Goal: Task Accomplishment & Management: Use online tool/utility

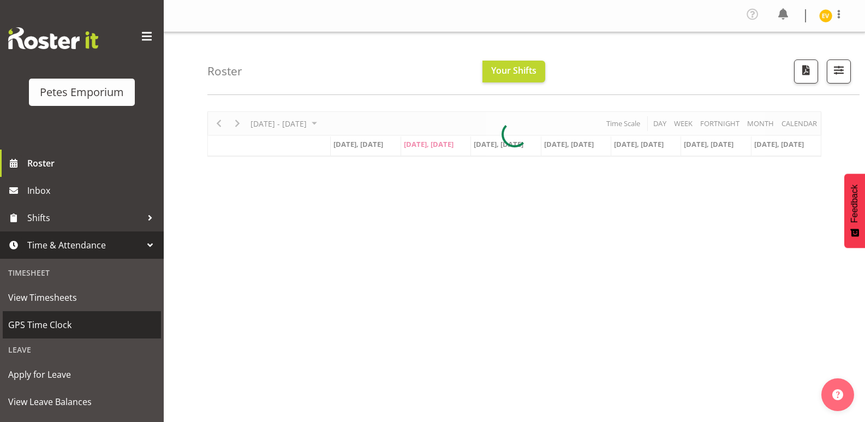
click at [97, 322] on span "GPS Time Clock" at bounding box center [81, 325] width 147 height 16
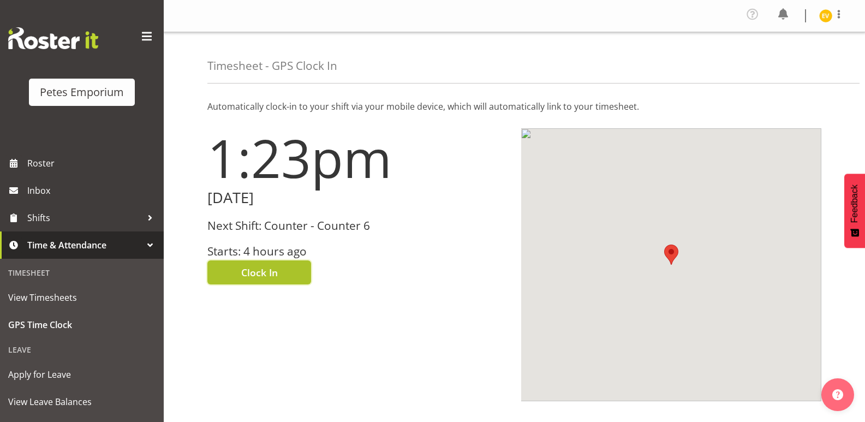
click at [264, 280] on button "Clock In" at bounding box center [259, 272] width 104 height 24
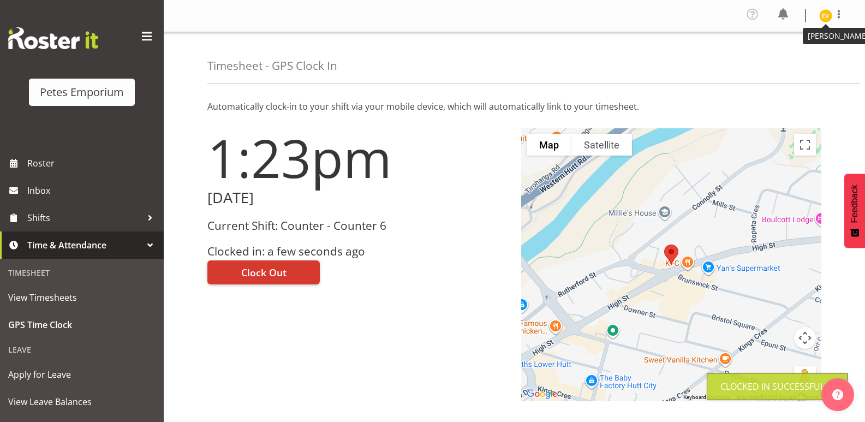
click at [827, 14] on img at bounding box center [825, 15] width 13 height 13
click at [819, 58] on link "Log Out" at bounding box center [793, 60] width 105 height 20
